Goal: Task Accomplishment & Management: Manage account settings

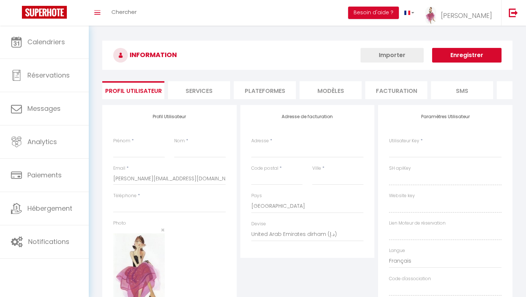
type input "[PERSON_NAME]"
type input "LORAND"
type input "0784832304"
type input "[STREET_ADDRESS]"
type input "24000"
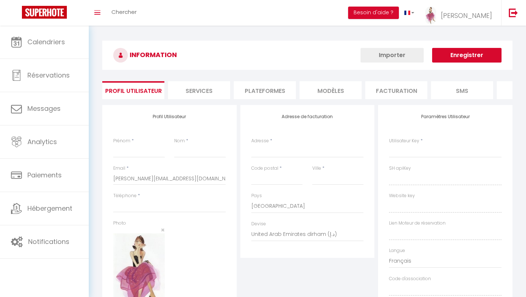
type input "PERIGUEUX"
select select "28"
type input "EN0nCXOSfEmYlGCP55DZr0qpP"
type input "YlsjLjUTwIcoOWLeJgKFdaOdr"
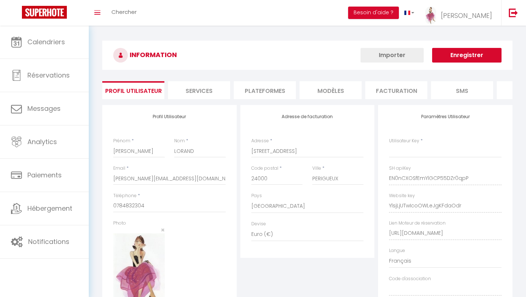
type input "EN0nCXOSfEmYlGCP55DZr0qpP"
type input "YlsjLjUTwIcoOWLeJgKFdaOdr"
type input "[URL][DOMAIN_NAME]"
select select "fr"
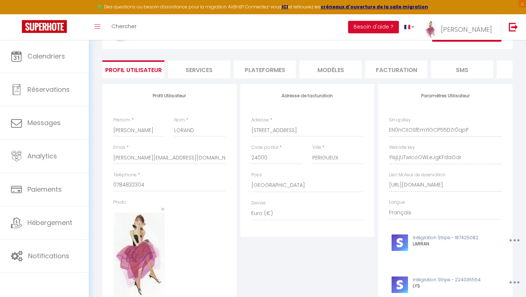
scroll to position [37, 0]
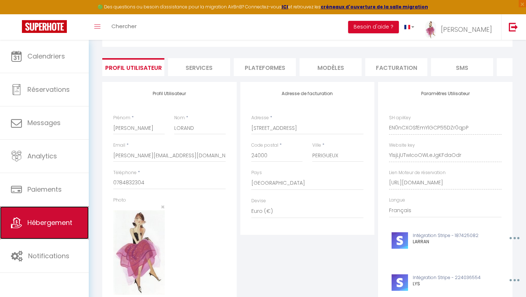
click at [47, 228] on link "Hébergement" at bounding box center [44, 222] width 89 height 33
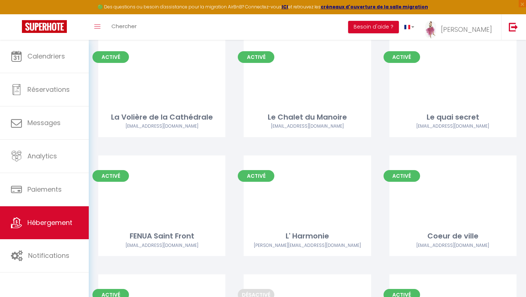
scroll to position [2344, 0]
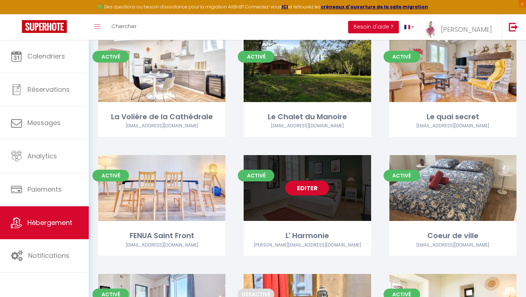
click at [297, 181] on link "Editer" at bounding box center [307, 188] width 44 height 15
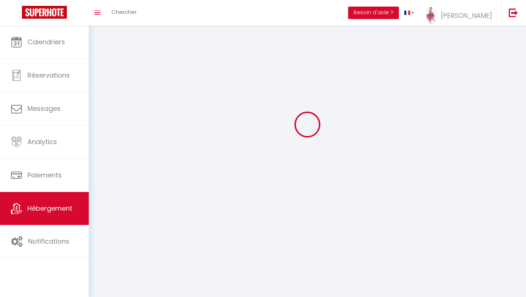
select select
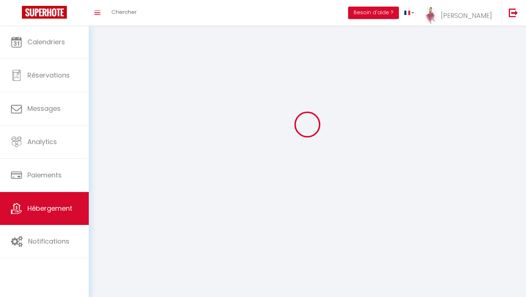
select select
checkbox input "false"
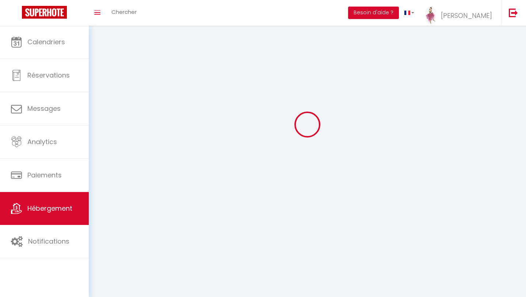
checkbox input "false"
select select "28"
select select
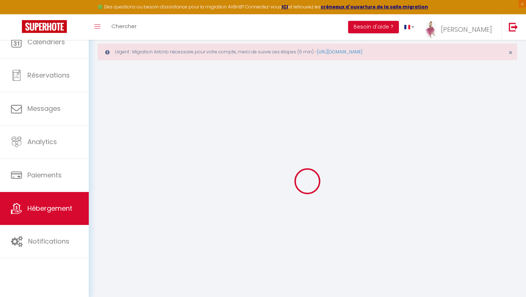
select select
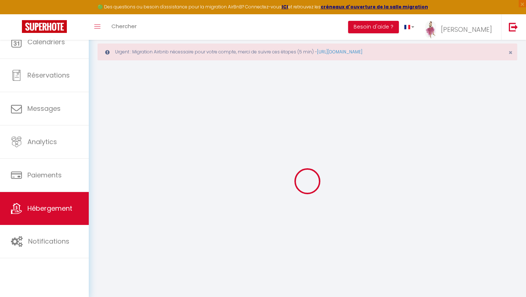
select select "1"
select select
checkbox input "false"
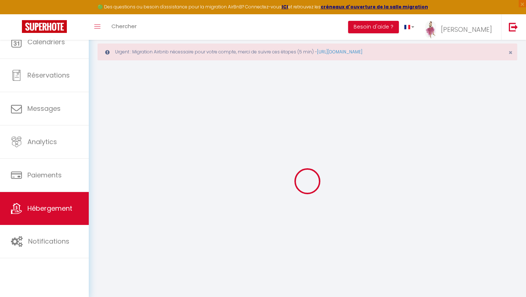
checkbox input "false"
select select
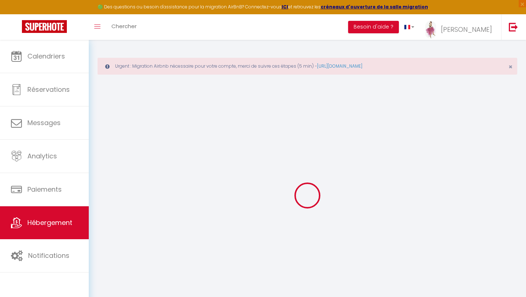
select select
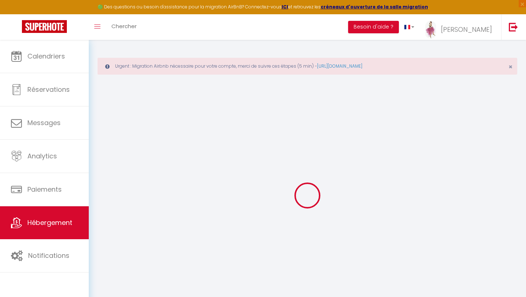
select select
checkbox input "false"
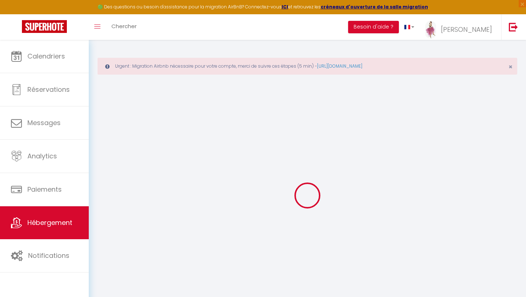
select select
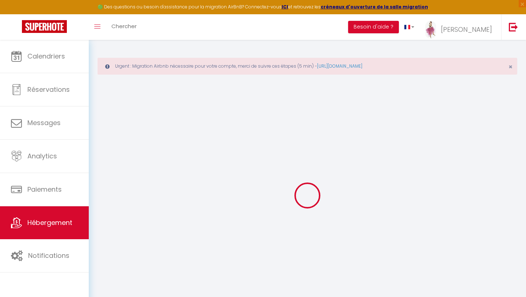
select select
checkbox input "false"
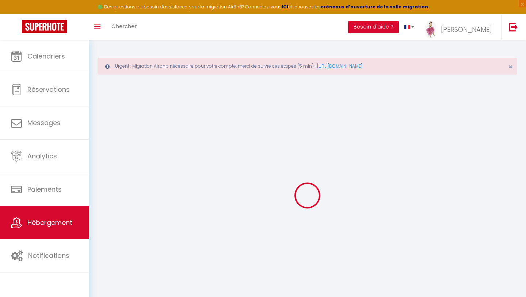
checkbox input "false"
select select
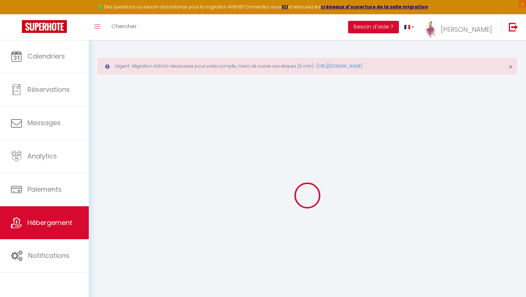
select select
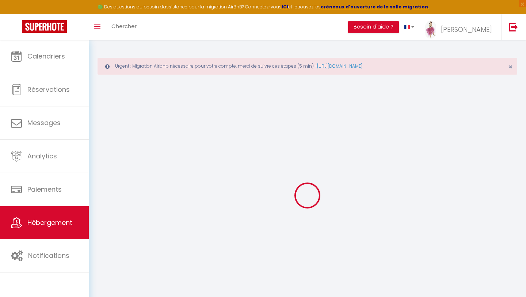
checkbox input "false"
select select
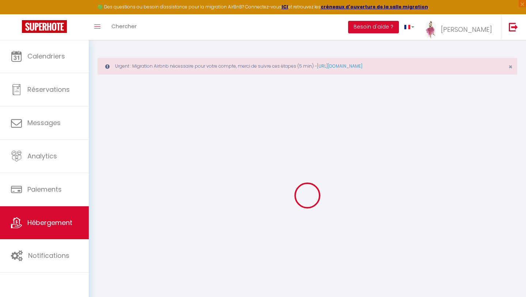
select select
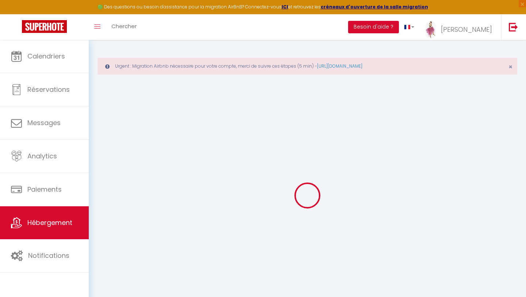
select select
checkbox input "false"
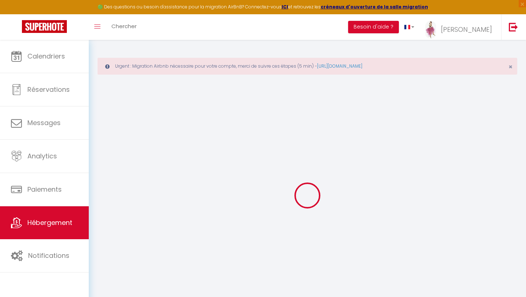
checkbox input "false"
select select
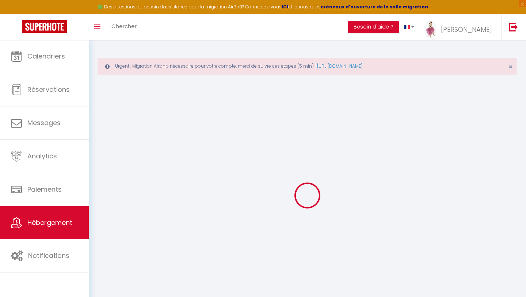
select select
checkbox input "false"
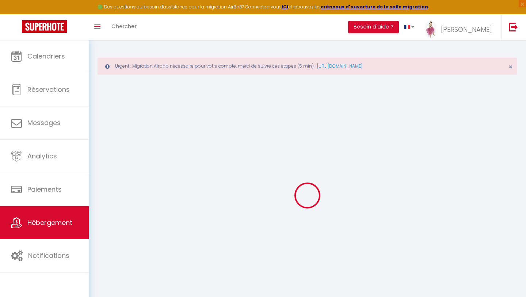
checkbox input "false"
select select
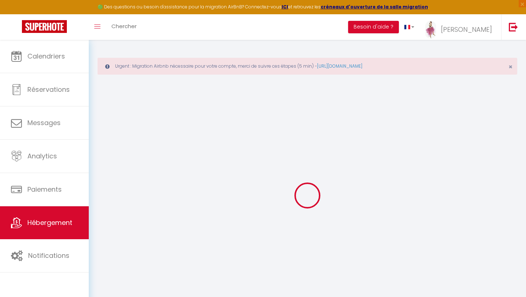
select select
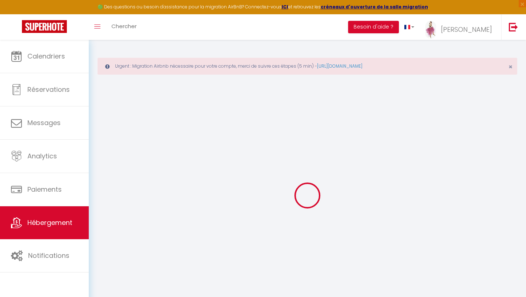
select select
checkbox input "false"
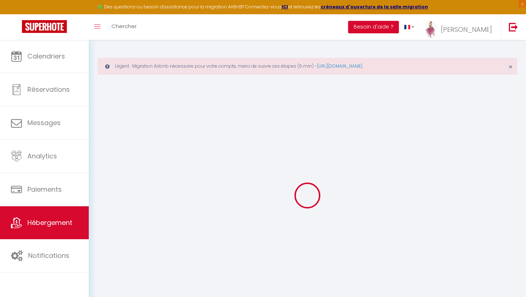
select select
type input "L' Harmonie"
type input "Marine"
type input "MAGGION"
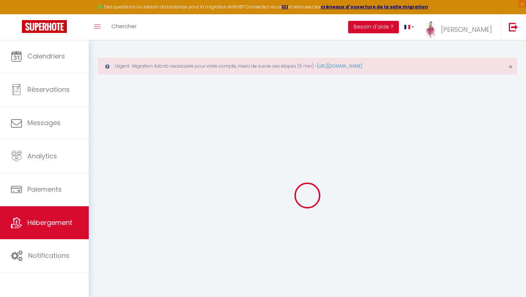
type input "[STREET_ADDRESS]"
type input "24000"
type input "PERIGUEUX"
select select "2"
type input "47"
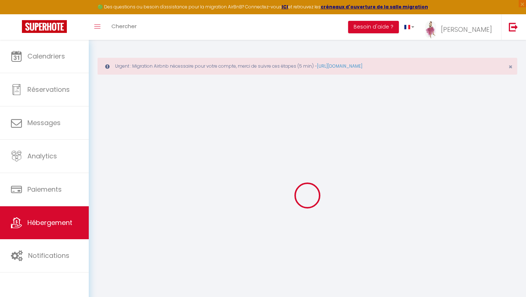
type input "55"
select select
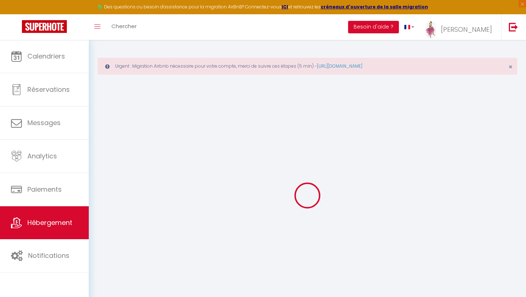
select select
type input "[STREET_ADDRESS]"
type input "24000"
type input "Périgueux"
type input "[PERSON_NAME][EMAIL_ADDRESS][DOMAIN_NAME]"
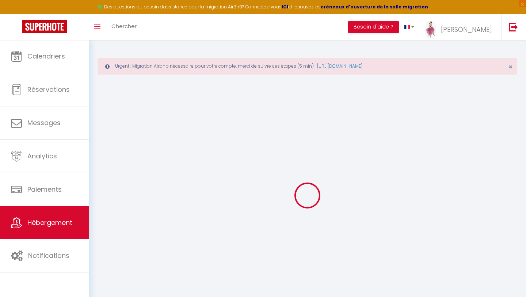
select select
checkbox input "false"
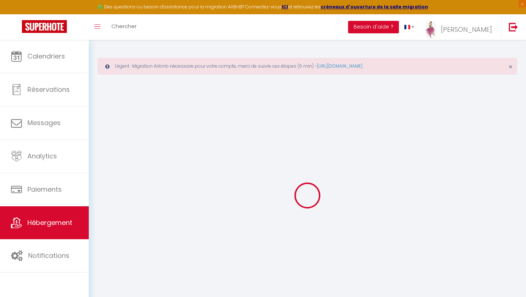
type input "55"
type input "0"
select select "33930"
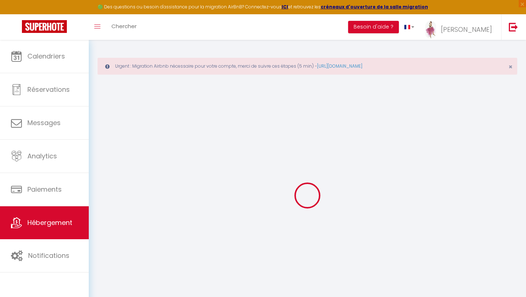
select select
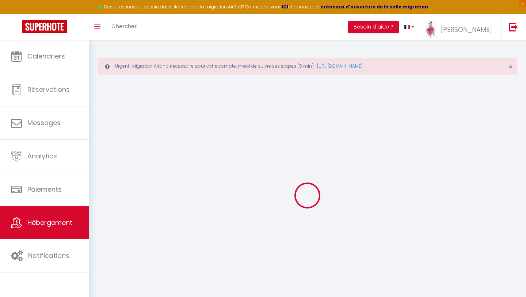
select select
checkbox input "false"
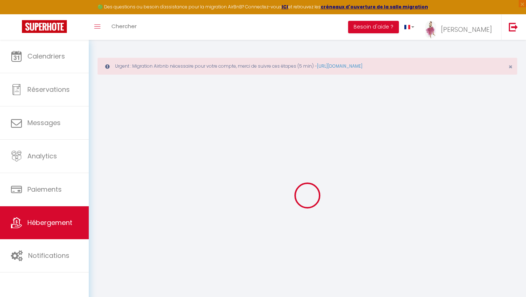
select select
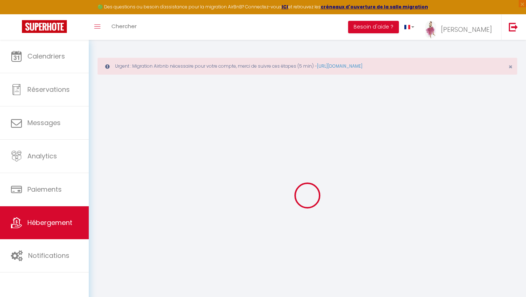
select select
checkbox input "false"
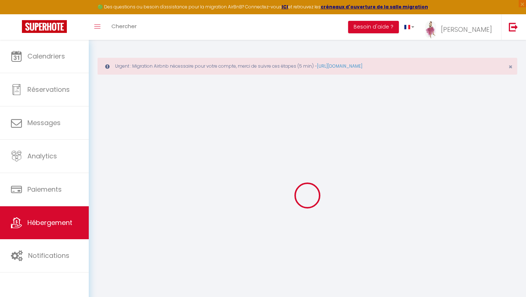
select select
checkbox input "false"
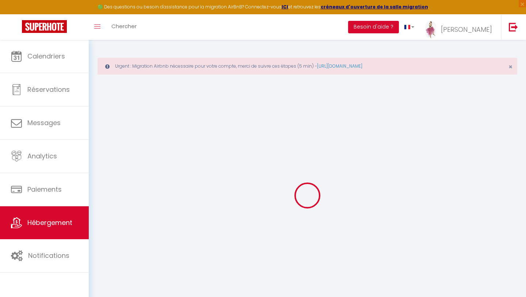
select select "17:00"
select select "23:45"
select select "10:00"
select select "30"
select select "120"
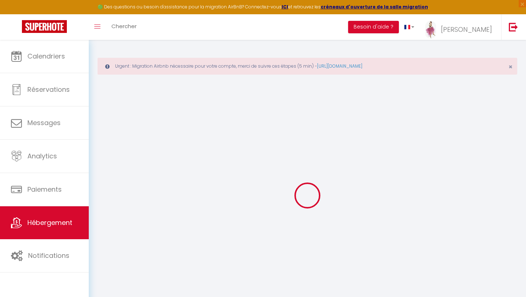
select select
checkbox input "false"
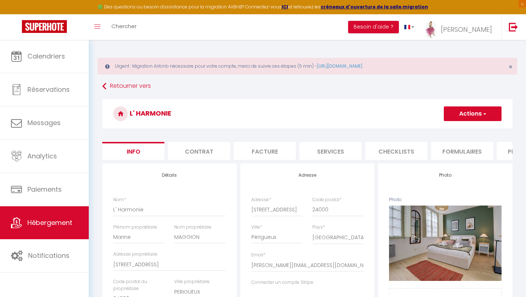
select select
checkbox input "false"
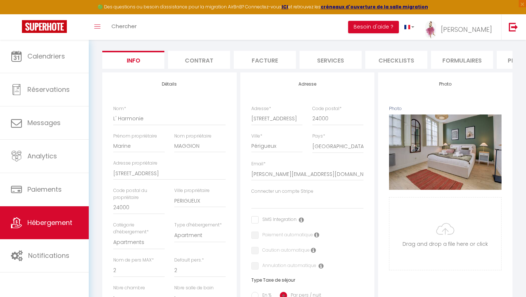
scroll to position [117, 0]
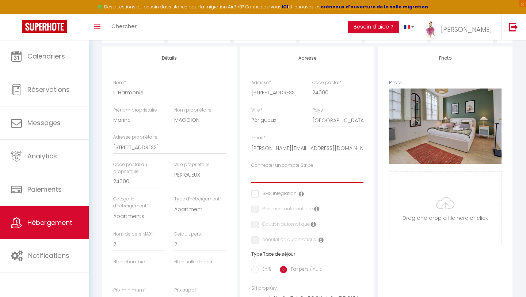
click at [276, 178] on select "LARRAN LYS L'ELEGANTE le refuge de la banque le boudoir du palais [GEOGRAPHIC_D…" at bounding box center [307, 176] width 113 height 14
select select "15968"
checkbox input "false"
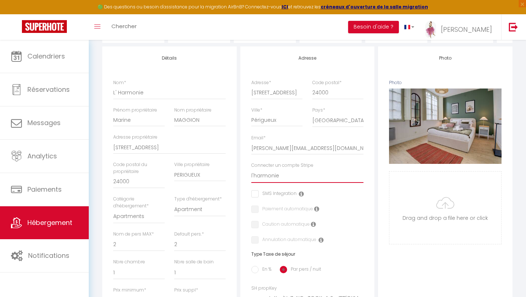
checkbox input "false"
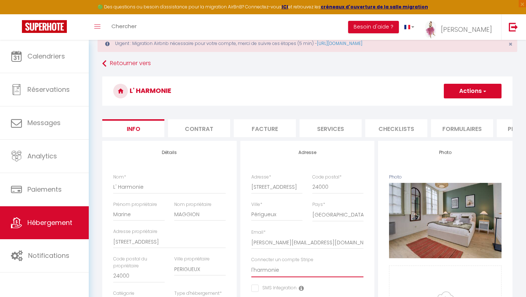
scroll to position [0, 0]
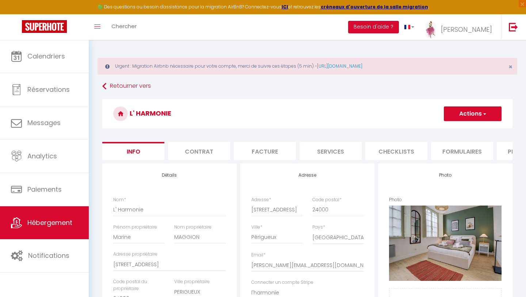
click at [449, 112] on button "Actions" at bounding box center [473, 113] width 58 height 15
click at [444, 129] on input "Enregistrer" at bounding box center [444, 129] width 27 height 7
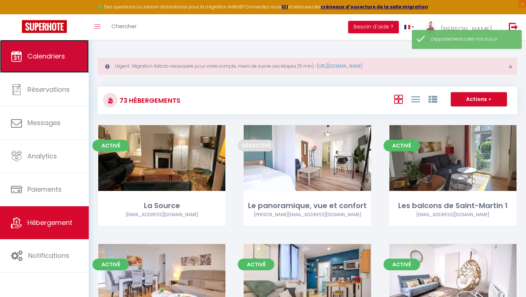
click at [57, 63] on link "Calendriers" at bounding box center [44, 56] width 89 height 33
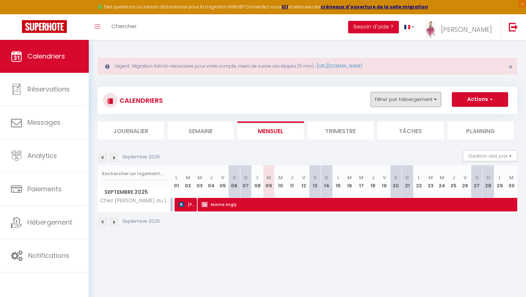
click at [389, 100] on button "Filtrer par hébergement" at bounding box center [406, 99] width 70 height 15
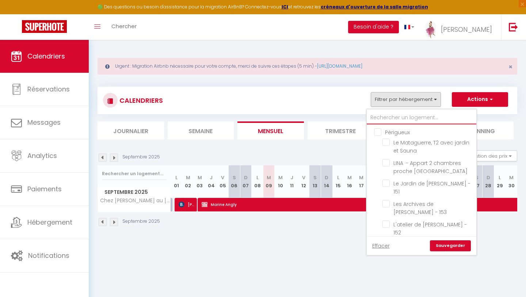
click at [397, 118] on input "text" at bounding box center [422, 117] width 110 height 13
type input "H"
checkbox input "false"
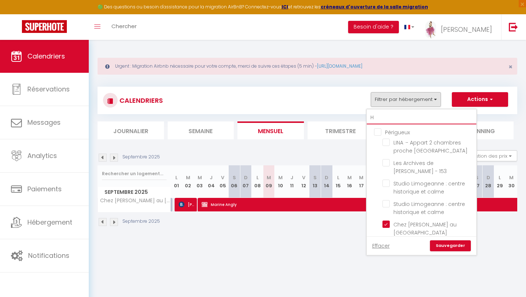
checkbox input "false"
checkbox input "true"
checkbox input "false"
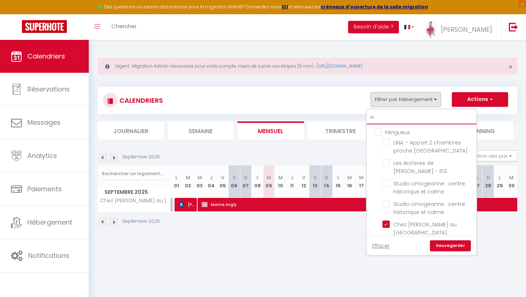
checkbox input "false"
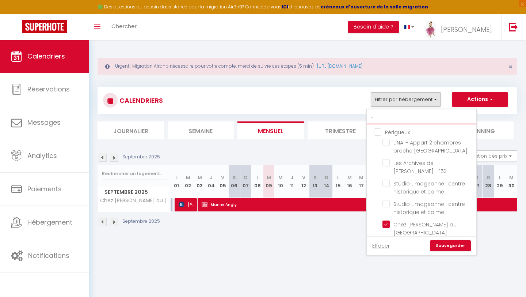
checkbox input "false"
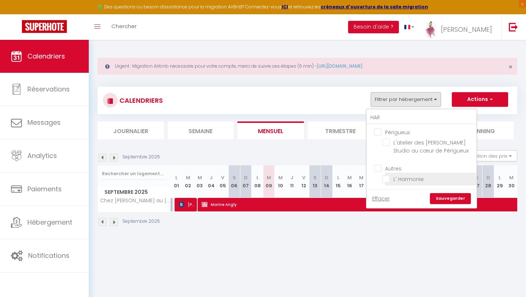
click at [389, 182] on input "L' Harmonie" at bounding box center [428, 178] width 91 height 7
click at [446, 204] on link "Sauvegarder" at bounding box center [450, 198] width 41 height 11
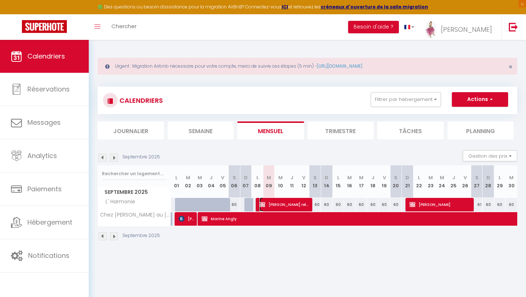
click at [280, 206] on span "[PERSON_NAME] relogement augustins" at bounding box center [285, 204] width 51 height 14
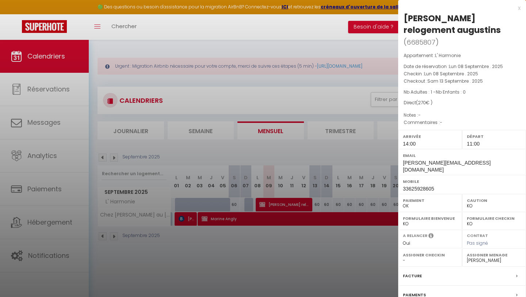
click at [339, 95] on div at bounding box center [263, 148] width 526 height 297
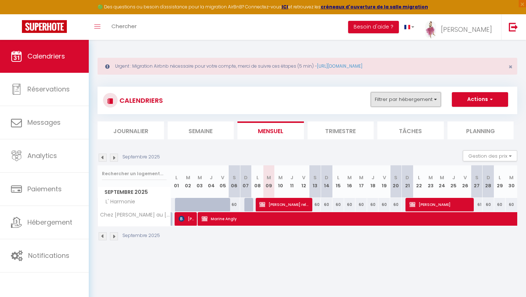
click at [406, 98] on button "Filtrer par hébergement" at bounding box center [406, 99] width 70 height 15
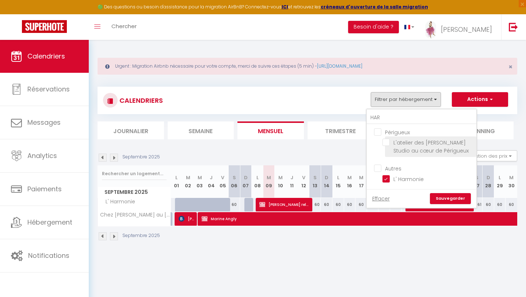
click at [387, 142] on input "L'atelier des [PERSON_NAME] Studio au cœur de Périgueux" at bounding box center [428, 142] width 91 height 7
click at [450, 204] on link "Sauvegarder" at bounding box center [450, 198] width 41 height 11
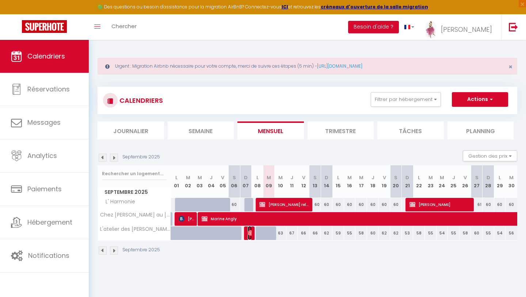
click at [249, 236] on span "[PERSON_NAME]" at bounding box center [250, 233] width 4 height 14
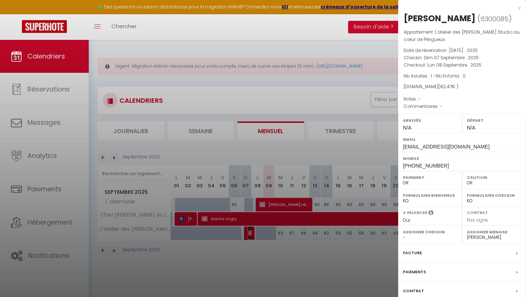
scroll to position [40, 0]
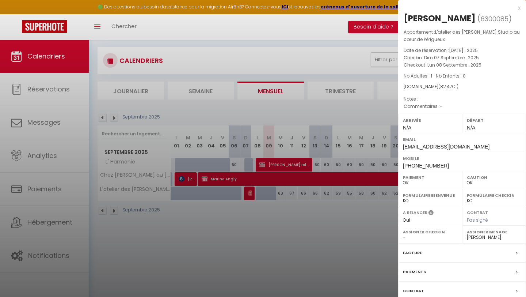
click at [413, 256] on label "Facture" at bounding box center [412, 253] width 19 height 8
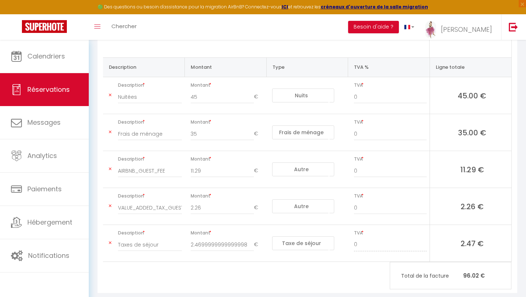
scroll to position [182, 0]
click at [413, 266] on p "Total de la facture 96.02 €" at bounding box center [450, 274] width 121 height 16
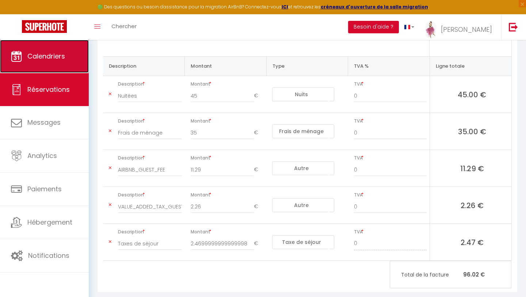
click at [66, 62] on link "Calendriers" at bounding box center [44, 56] width 89 height 33
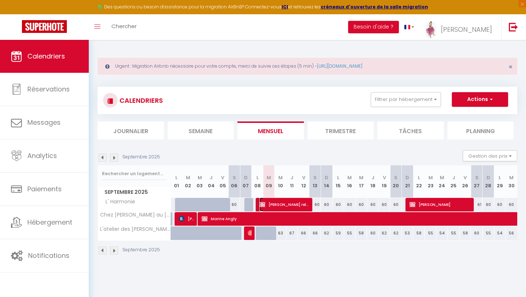
click at [278, 205] on span "[PERSON_NAME] relogement augustins" at bounding box center [285, 204] width 51 height 14
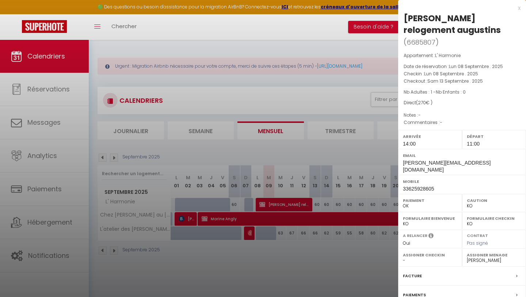
click at [251, 233] on div at bounding box center [263, 148] width 526 height 297
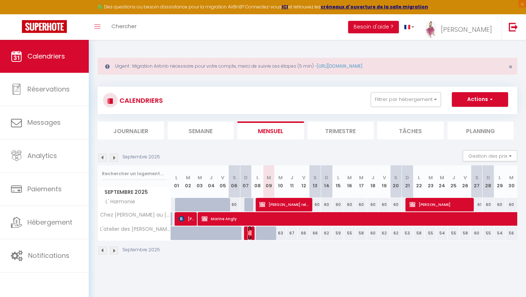
click at [251, 233] on img at bounding box center [251, 233] width 6 height 6
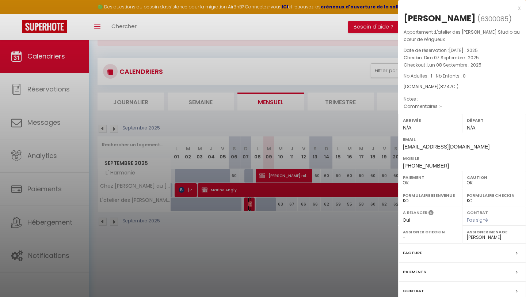
scroll to position [32, 0]
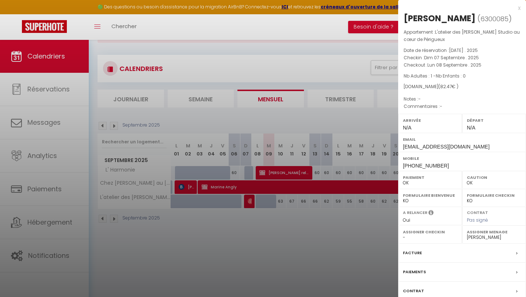
click at [280, 177] on div at bounding box center [263, 148] width 526 height 297
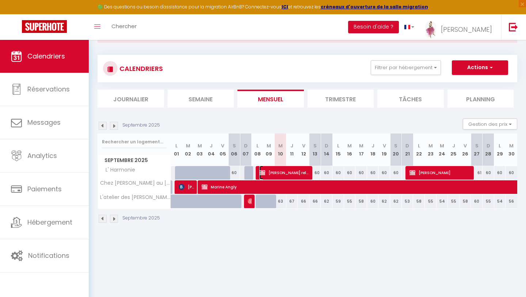
click at [283, 173] on span "[PERSON_NAME] relogement augustins" at bounding box center [285, 173] width 51 height 14
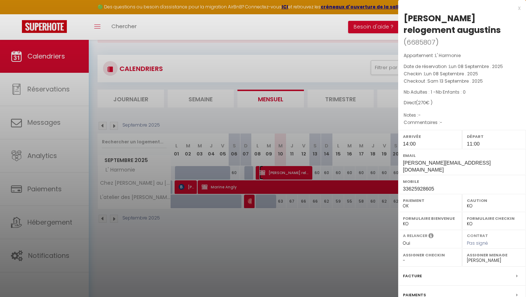
scroll to position [40, 0]
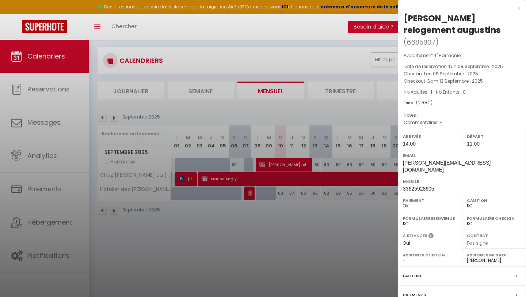
click at [421, 291] on label "Paiements" at bounding box center [414, 295] width 23 height 8
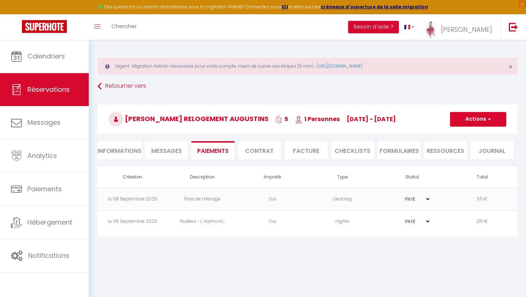
click at [122, 152] on li "Informations" at bounding box center [120, 150] width 44 height 18
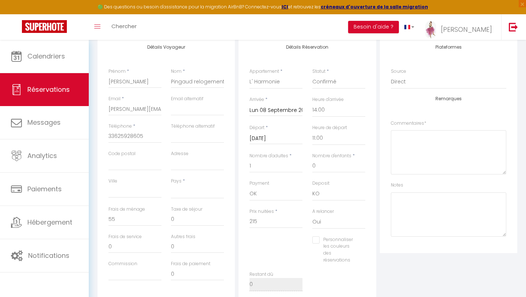
scroll to position [125, 0]
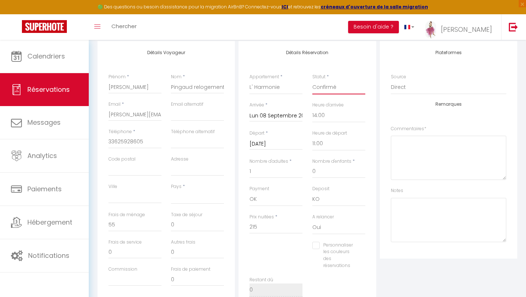
click at [323, 91] on select "Confirmé Non Confirmé [PERSON_NAME] par le voyageur No Show Request" at bounding box center [339, 87] width 53 height 14
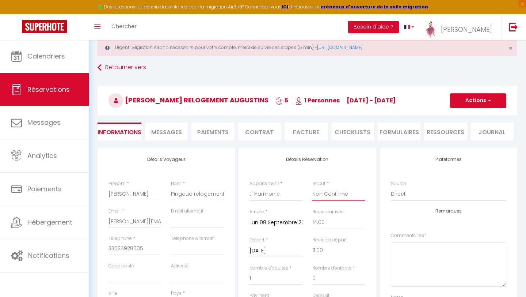
scroll to position [18, 0]
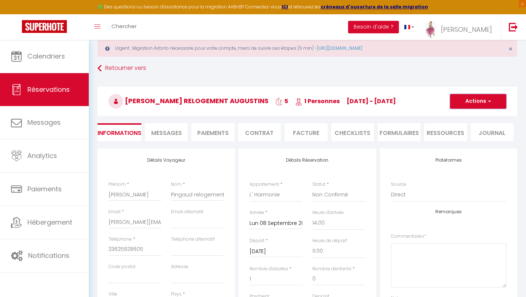
click at [469, 104] on button "Actions" at bounding box center [478, 101] width 56 height 15
click at [468, 118] on link "Enregistrer" at bounding box center [471, 118] width 58 height 10
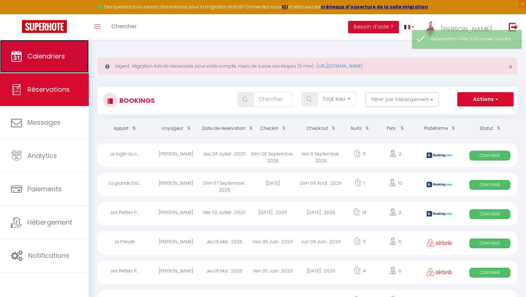
click at [60, 63] on link "Calendriers" at bounding box center [44, 56] width 89 height 33
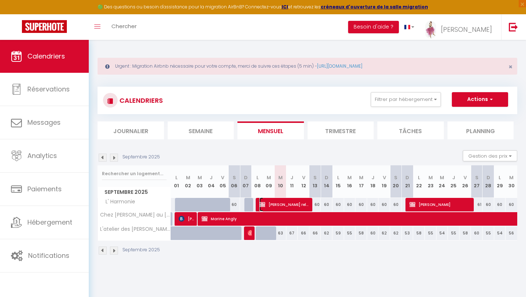
click at [285, 206] on span "[PERSON_NAME] relogement augustins" at bounding box center [285, 204] width 51 height 14
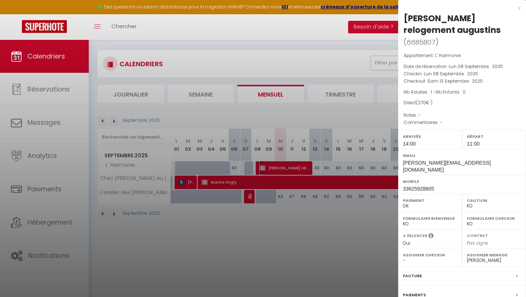
scroll to position [40, 0]
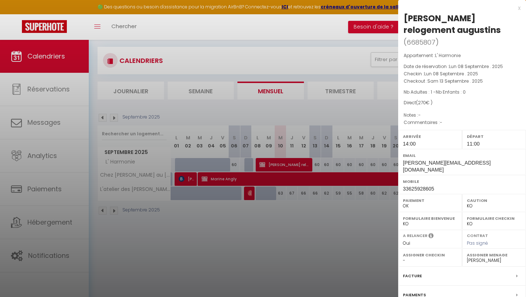
click at [420, 291] on label "Paiements" at bounding box center [414, 295] width 23 height 8
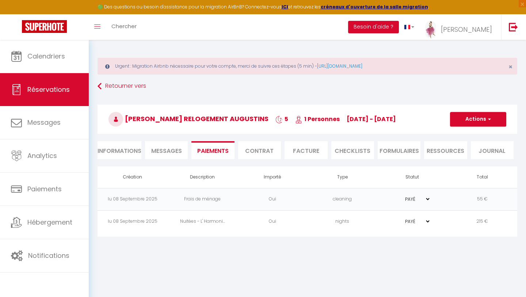
click at [427, 202] on td "PAYÉ EN ATTENTE" at bounding box center [413, 199] width 70 height 22
click at [420, 200] on select "PAYÉ EN ATTENTE" at bounding box center [412, 199] width 37 height 7
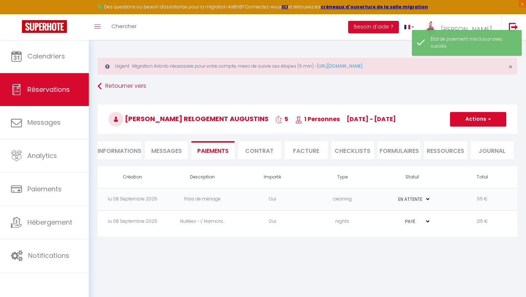
click at [418, 222] on select "PAYÉ EN ATTENTE" at bounding box center [412, 221] width 37 height 7
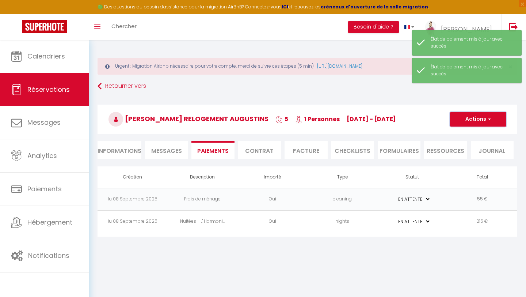
click at [463, 122] on button "Actions" at bounding box center [478, 119] width 56 height 15
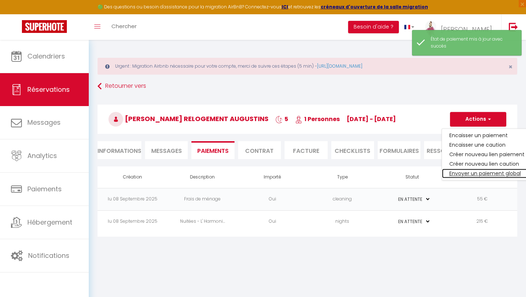
click at [462, 173] on link "Envoyer un paiement global" at bounding box center [487, 174] width 90 height 10
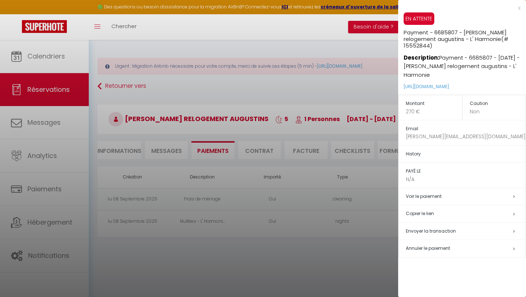
click at [110, 82] on div at bounding box center [263, 148] width 526 height 297
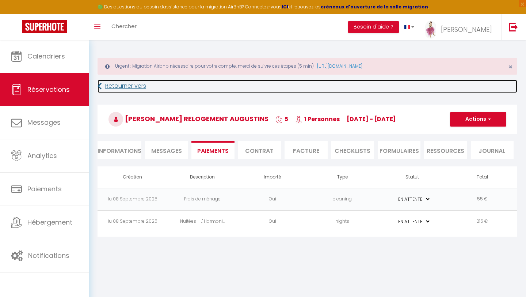
click at [110, 82] on link "Retourner vers" at bounding box center [308, 86] width 420 height 13
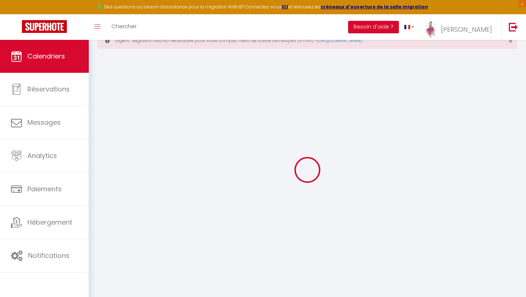
scroll to position [40, 0]
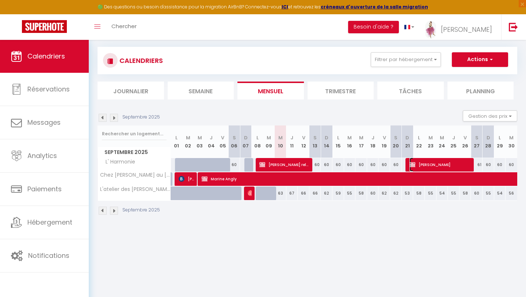
click at [435, 164] on span "[PERSON_NAME]" at bounding box center [441, 165] width 63 height 14
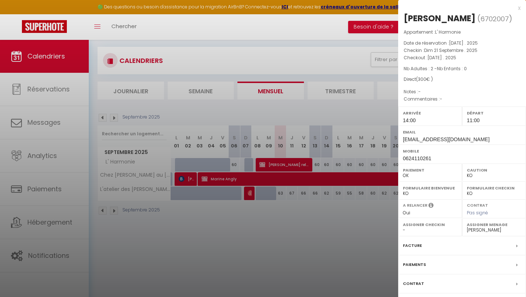
click at [419, 263] on label "Paiements" at bounding box center [414, 265] width 23 height 8
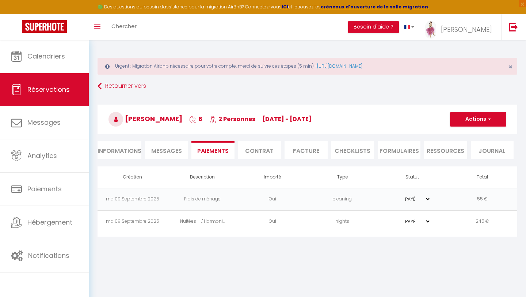
click at [119, 152] on li "Informations" at bounding box center [120, 150] width 44 height 18
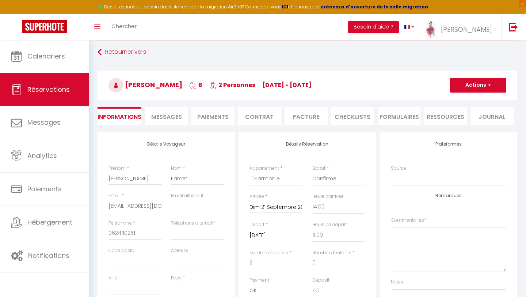
scroll to position [49, 0]
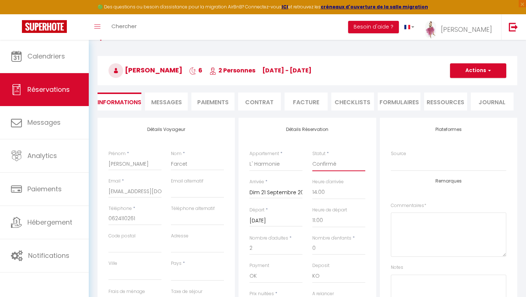
click at [321, 163] on select "Confirmé Non Confirmé [PERSON_NAME] par le voyageur No Show Request" at bounding box center [339, 164] width 53 height 14
click at [464, 72] on button "Actions" at bounding box center [478, 70] width 56 height 15
click at [459, 86] on link "Enregistrer" at bounding box center [471, 87] width 58 height 10
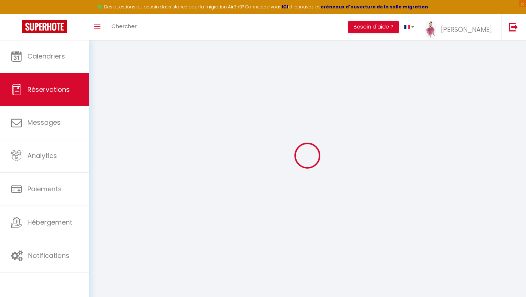
scroll to position [40, 0]
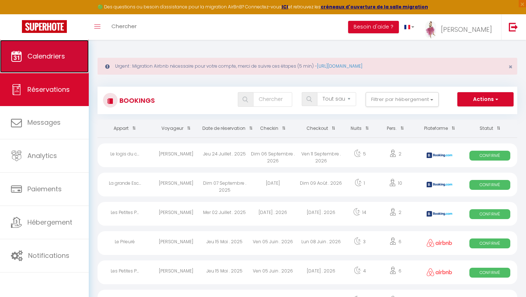
click at [33, 65] on link "Calendriers" at bounding box center [44, 56] width 89 height 33
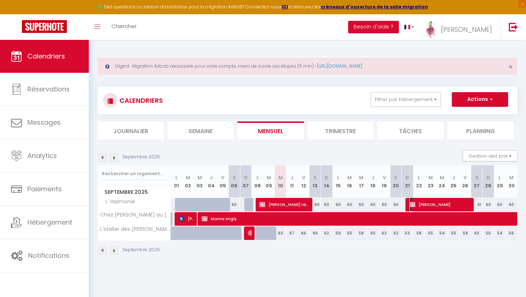
click at [429, 202] on span "[PERSON_NAME]" at bounding box center [441, 204] width 63 height 14
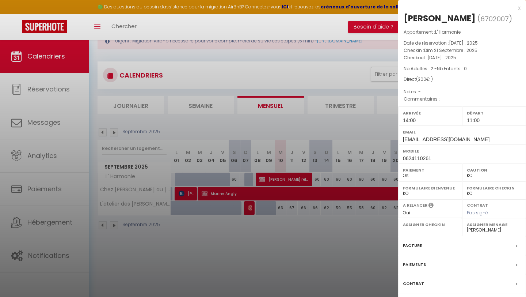
scroll to position [40, 0]
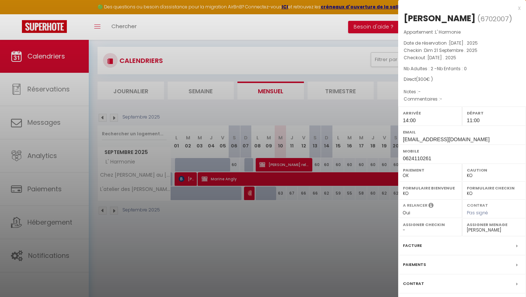
click at [409, 246] on label "Facture" at bounding box center [412, 246] width 19 height 8
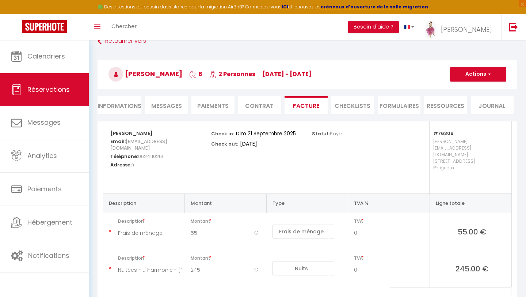
scroll to position [71, 0]
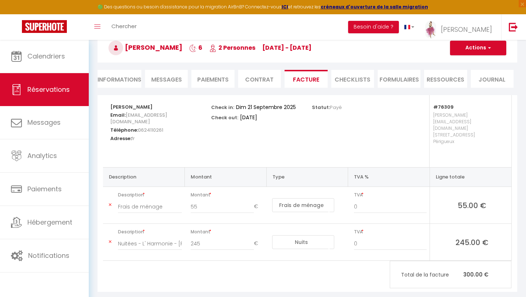
click at [131, 84] on li "Informations" at bounding box center [120, 79] width 44 height 18
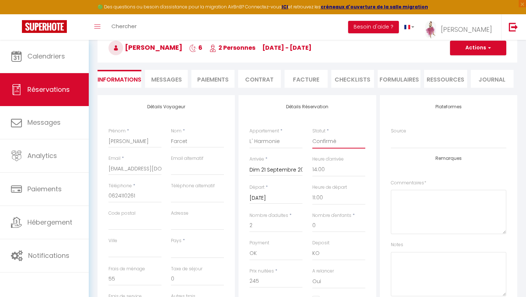
click at [322, 140] on select "Confirmé Non Confirmé [PERSON_NAME] par le voyageur No Show Request" at bounding box center [339, 142] width 53 height 14
click at [461, 52] on button "Actions" at bounding box center [478, 48] width 56 height 15
click at [461, 63] on link "Enregistrer" at bounding box center [471, 64] width 58 height 10
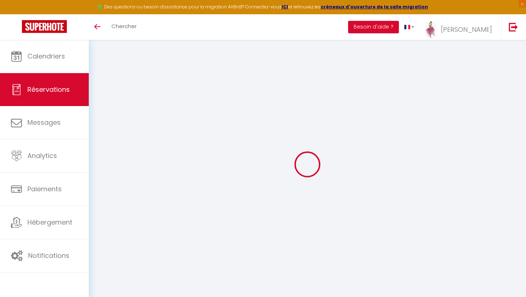
select select "not_cancelled"
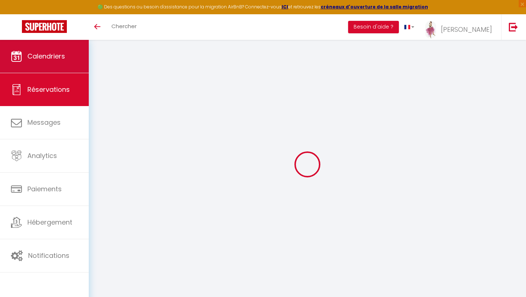
click at [58, 50] on link "Calendriers" at bounding box center [44, 56] width 89 height 33
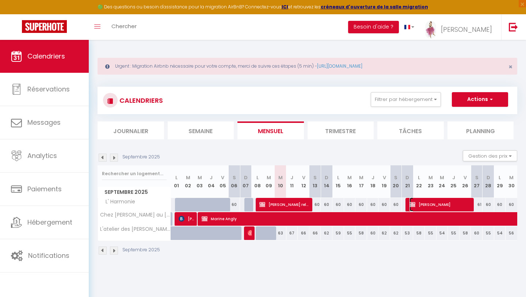
click at [436, 205] on span "[PERSON_NAME]" at bounding box center [441, 204] width 63 height 14
select select "OK"
select select "KO"
select select "0"
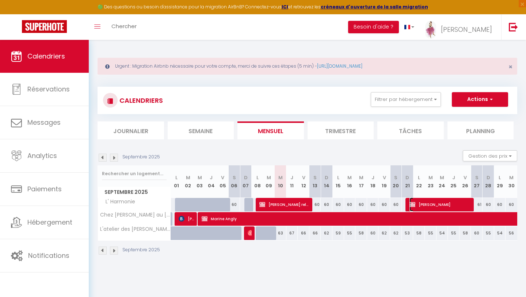
select select "1"
select select
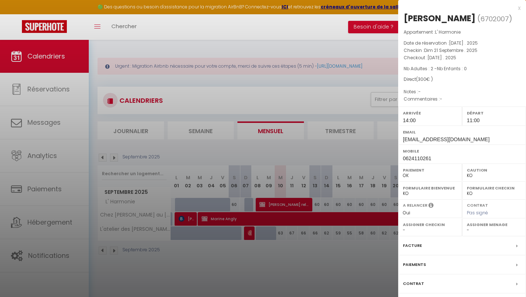
select select "33930"
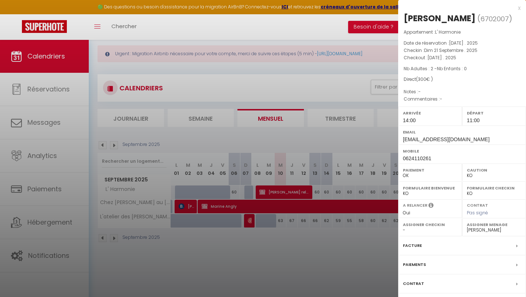
scroll to position [21, 0]
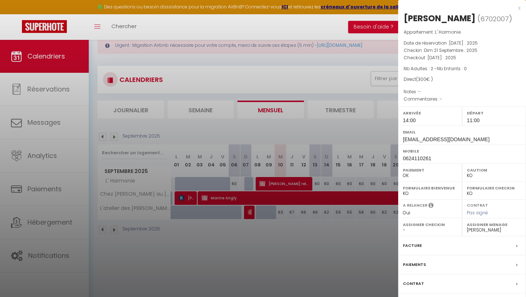
click at [416, 244] on label "Facture" at bounding box center [412, 246] width 19 height 8
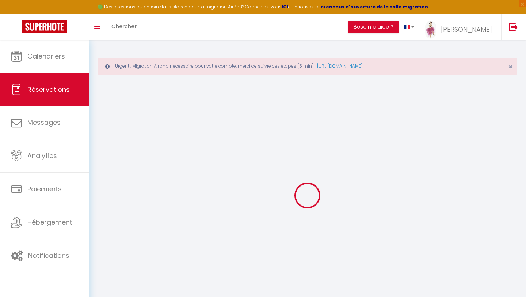
select select "cleaning"
select select
checkbox input "false"
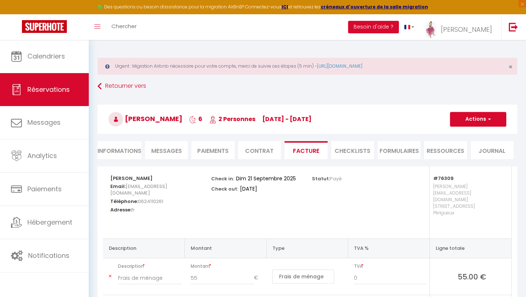
click at [124, 152] on li "Informations" at bounding box center [120, 150] width 44 height 18
select select
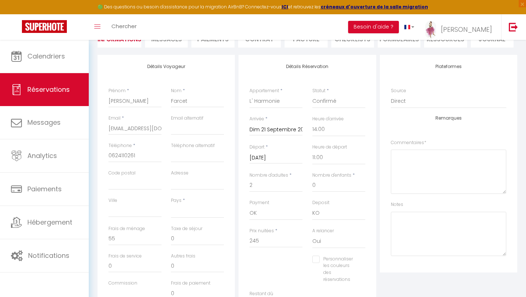
scroll to position [113, 0]
click at [260, 215] on select "OK KO" at bounding box center [276, 212] width 53 height 14
select select "10"
select select
checkbox input "false"
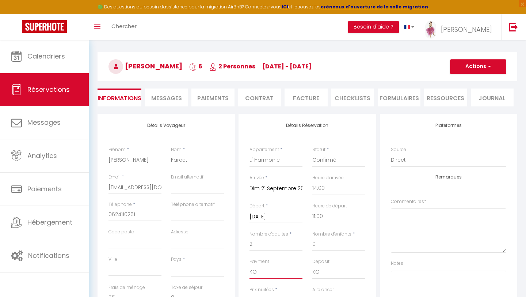
scroll to position [11, 0]
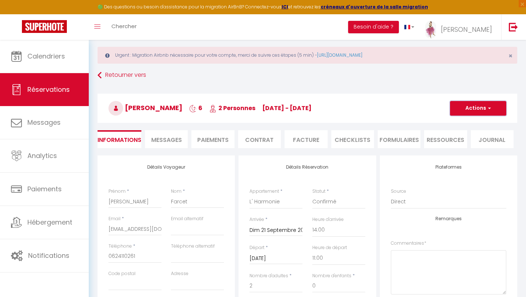
click at [469, 108] on button "Actions" at bounding box center [478, 108] width 56 height 15
click at [463, 122] on link "Enregistrer" at bounding box center [471, 125] width 58 height 10
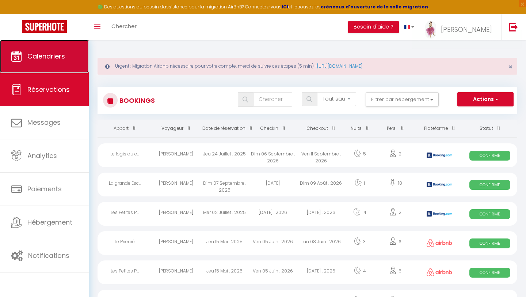
click at [60, 64] on link "Calendriers" at bounding box center [44, 56] width 89 height 33
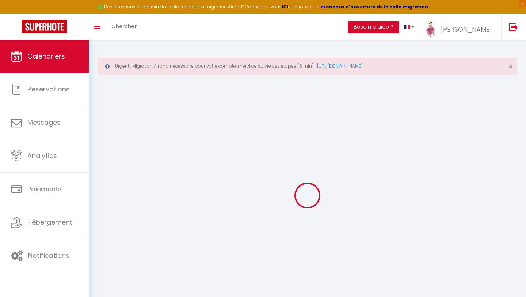
select select
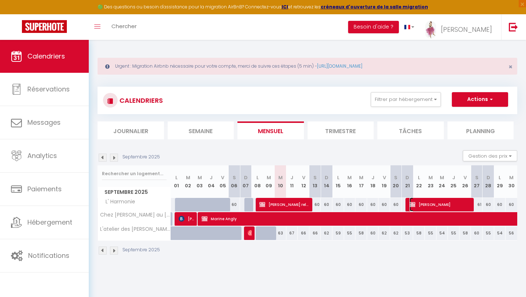
click at [420, 206] on span "[PERSON_NAME]" at bounding box center [441, 204] width 63 height 14
select select "KO"
select select "0"
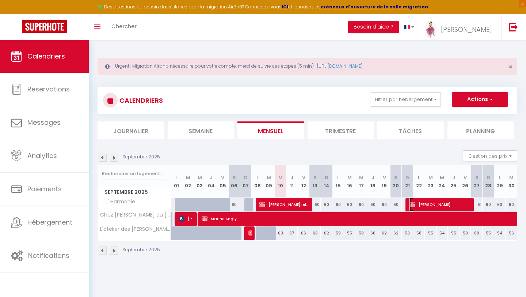
select select "1"
select select
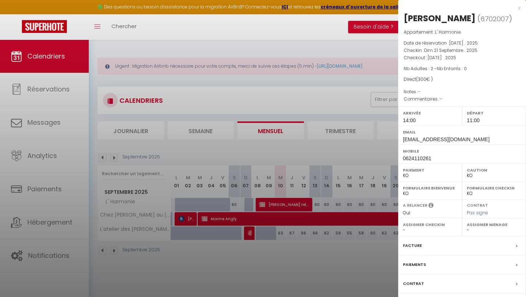
select select "33930"
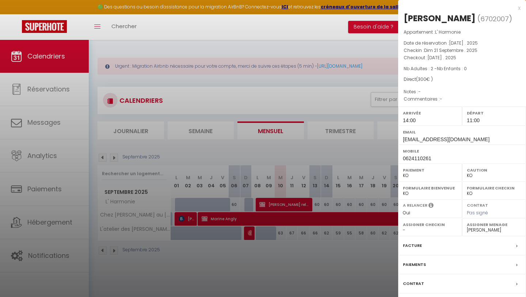
click at [413, 247] on label "Facture" at bounding box center [412, 246] width 19 height 8
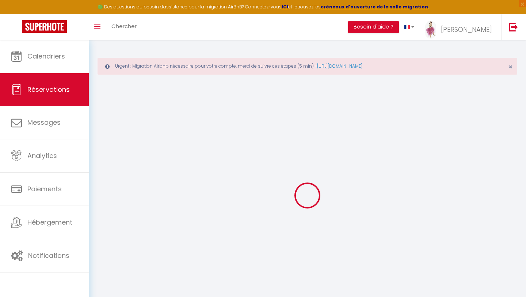
select select "cleaning"
select select
checkbox input "false"
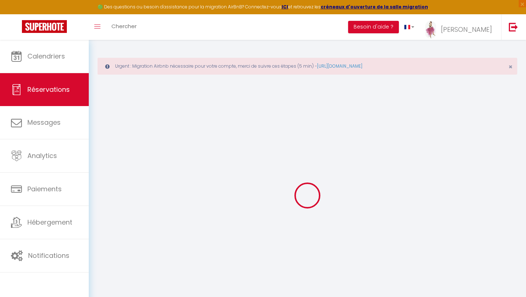
select select
checkbox input "false"
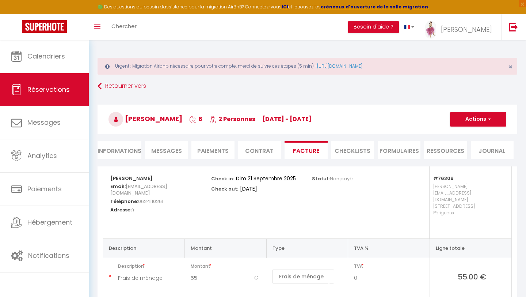
click at [123, 153] on li "Informations" at bounding box center [120, 150] width 44 height 18
select select
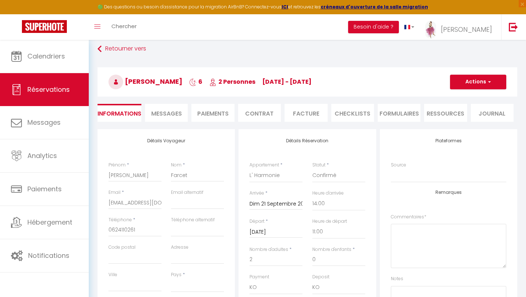
scroll to position [52, 0]
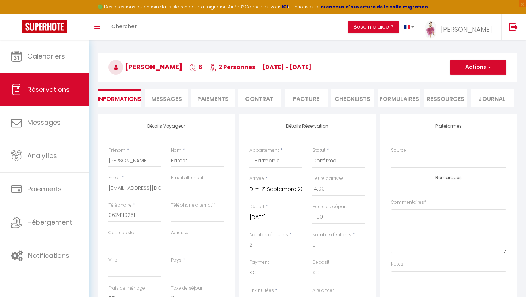
click at [218, 100] on li "Paiements" at bounding box center [213, 98] width 43 height 18
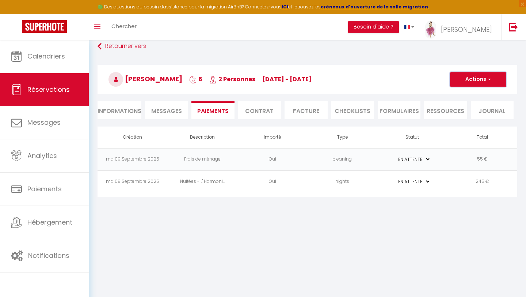
click at [474, 80] on button "Actions" at bounding box center [478, 79] width 56 height 15
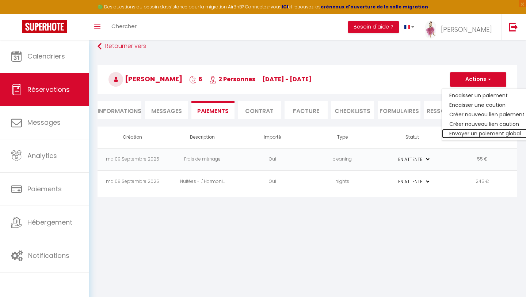
click at [472, 132] on link "Envoyer un paiement global" at bounding box center [487, 134] width 90 height 10
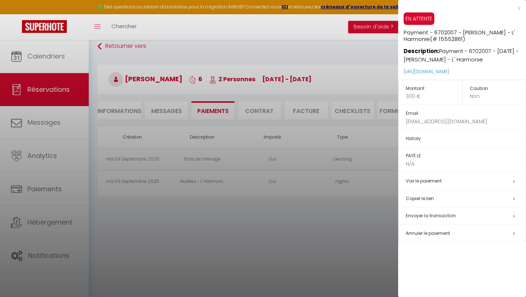
click at [434, 216] on span "Envoyer la transaction" at bounding box center [431, 215] width 50 height 6
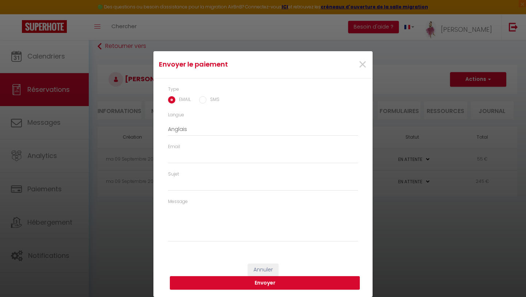
select select "fr"
type input "[EMAIL_ADDRESS][DOMAIN_NAME]"
type input "Demande de paiement"
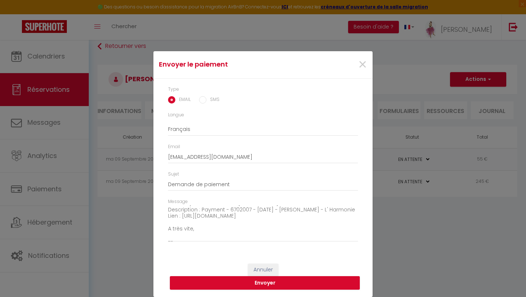
scroll to position [57, 0]
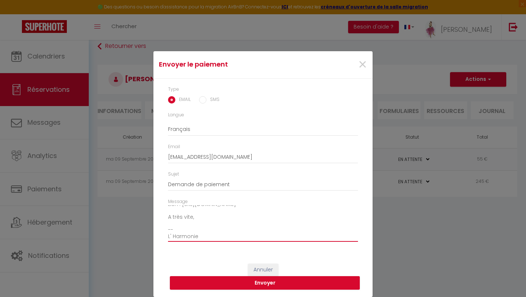
click at [181, 231] on textarea "Bonjour, Nous vous invitons à cliquer sur le lien ci-dessous pour effectuer le …" at bounding box center [263, 223] width 190 height 37
type textarea "Bonjour, Nous vous invitons à cliquer sur le lien ci-dessous pour effectuer le …"
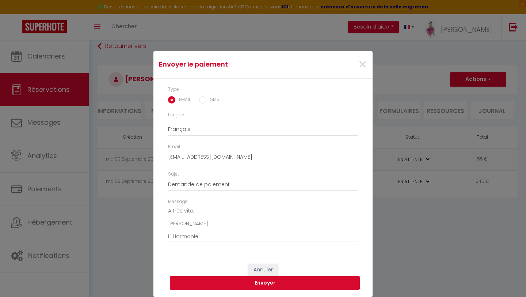
click at [201, 287] on button "Envoyer" at bounding box center [265, 283] width 190 height 14
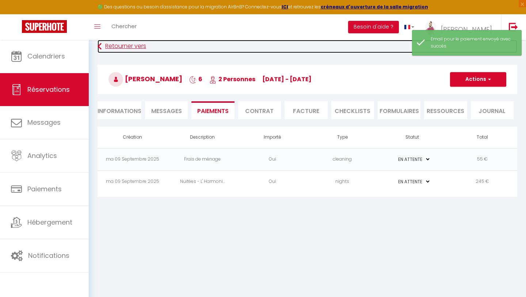
click at [118, 47] on link "Retourner vers" at bounding box center [308, 46] width 420 height 13
select select
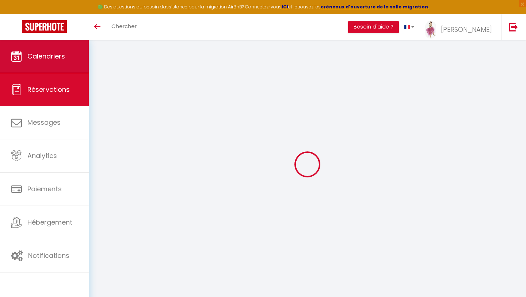
click at [59, 64] on link "Calendriers" at bounding box center [44, 56] width 89 height 33
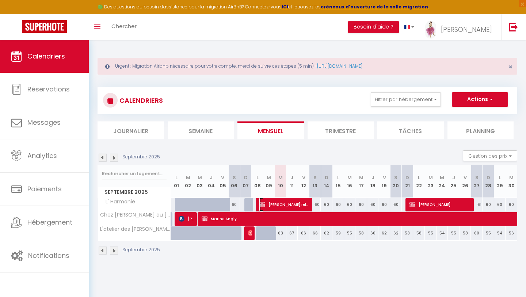
click at [276, 207] on span "Michel Pingaud relogement augustins" at bounding box center [285, 204] width 51 height 14
select select "KO"
select select "0"
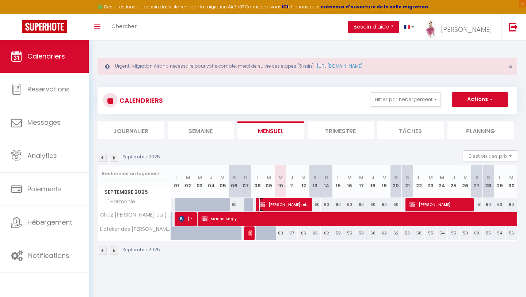
select select "1"
select select
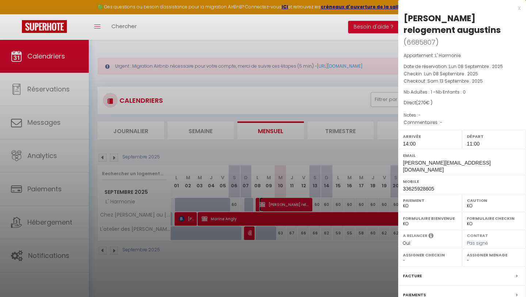
select select "33930"
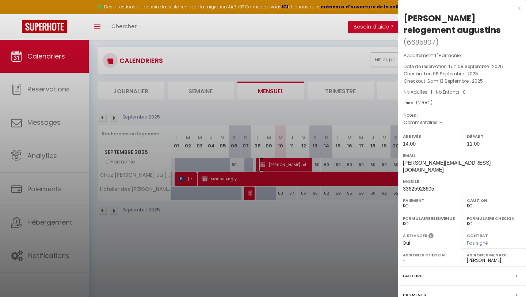
scroll to position [35, 0]
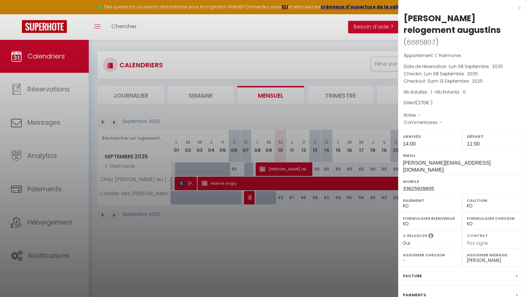
click at [367, 214] on div at bounding box center [263, 148] width 526 height 297
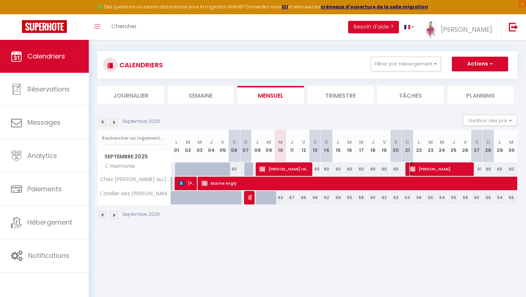
click at [416, 168] on span "[PERSON_NAME]" at bounding box center [441, 169] width 63 height 14
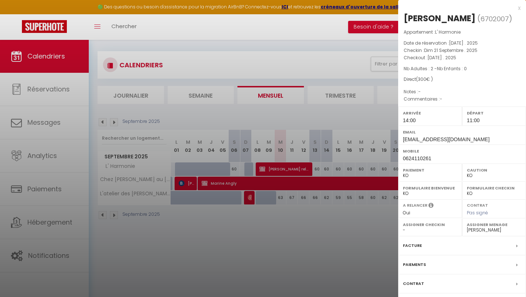
click at [284, 171] on div at bounding box center [263, 148] width 526 height 297
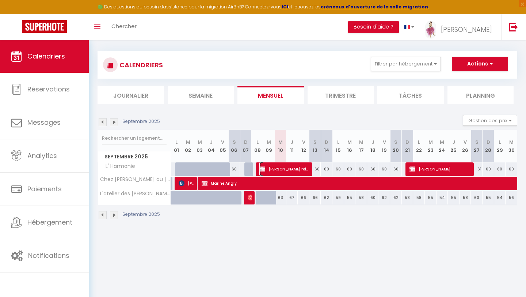
click at [284, 171] on span "[PERSON_NAME] relogement augustins" at bounding box center [285, 169] width 51 height 14
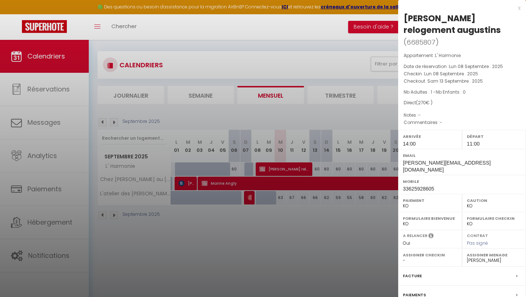
click at [458, 145] on div "Arrivée 14:00" at bounding box center [430, 139] width 64 height 19
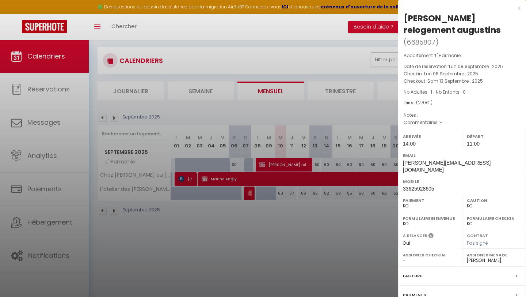
click at [418, 291] on label "Paiements" at bounding box center [414, 295] width 23 height 8
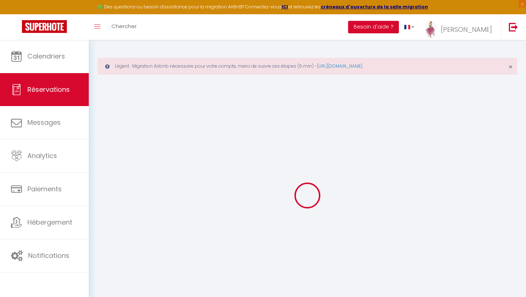
select select "0"
select select
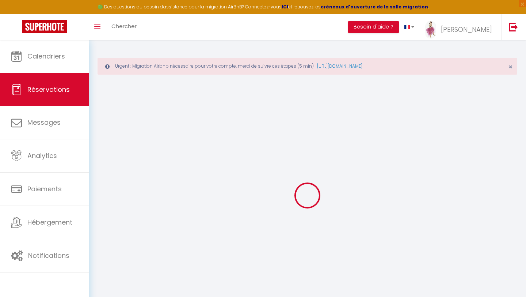
checkbox input "false"
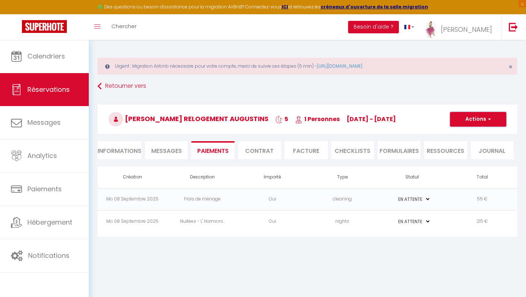
click at [466, 121] on button "Actions" at bounding box center [478, 119] width 56 height 15
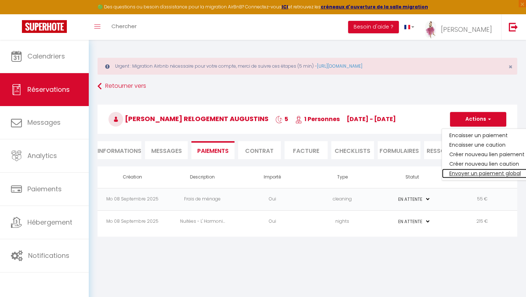
click at [463, 172] on link "Envoyer un paiement global" at bounding box center [487, 174] width 90 height 10
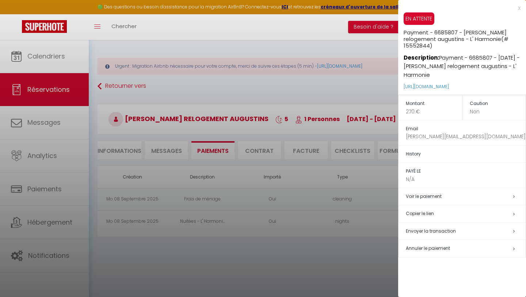
scroll to position [34, 0]
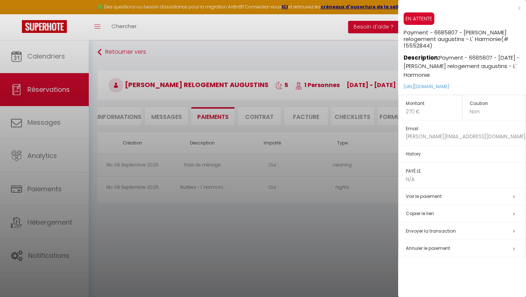
click at [433, 231] on span "Envoyer la transaction" at bounding box center [431, 231] width 50 height 6
select select "fr"
type input "[PERSON_NAME][EMAIL_ADDRESS][DOMAIN_NAME]"
type input "Demande de paiement"
type textarea "Bonjour, Nous vous invitons à cliquer sur le lien ci-dessous pour effectuer le …"
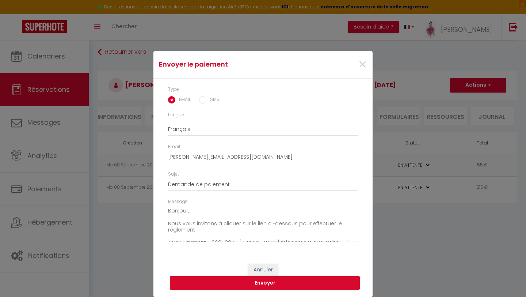
click at [201, 102] on input "SMS" at bounding box center [202, 99] width 7 height 7
radio input "true"
radio input "false"
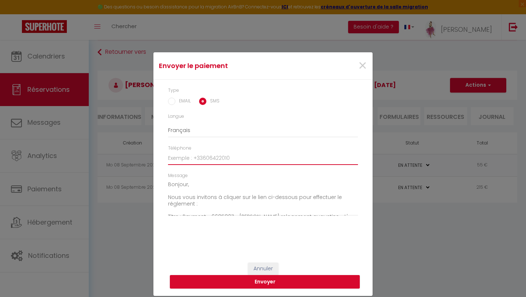
drag, startPoint x: 231, startPoint y: 156, endPoint x: 165, endPoint y: 159, distance: 65.9
click at [165, 159] on div "Téléphone" at bounding box center [263, 158] width 200 height 27
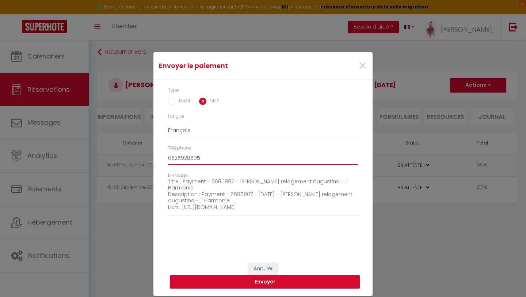
scroll to position [64, 0]
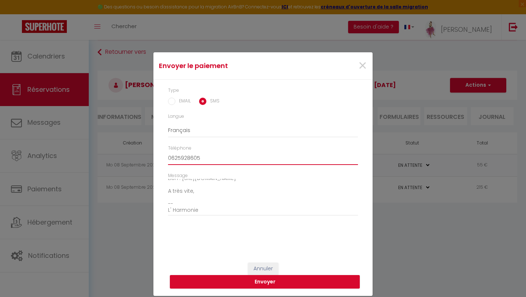
type input "0625928605"
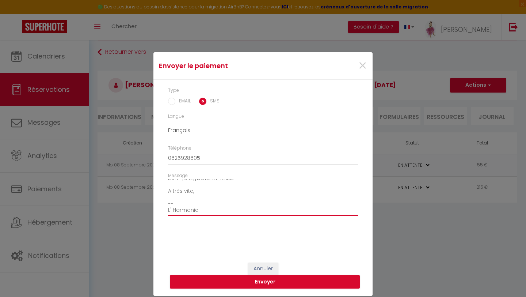
click at [192, 204] on textarea "Bonjour, Nous vous invitons à cliquer sur le lien ci-dessous pour effectuer le …" at bounding box center [263, 197] width 190 height 37
type textarea "Bonjour, Nous vous invitons à cliquer sur le lien ci-dessous pour effectuer le …"
click at [241, 282] on button "Envoyer" at bounding box center [265, 282] width 190 height 14
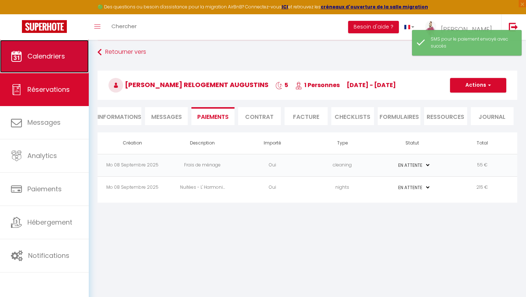
click at [33, 62] on link "Calendriers" at bounding box center [44, 56] width 89 height 33
